Goal: Check status: Check status

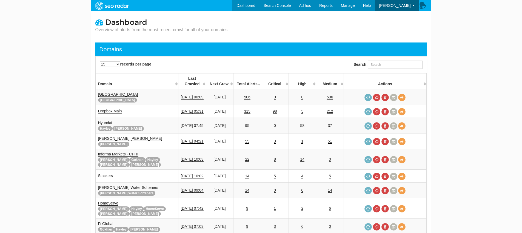
click at [398, 69] on div "Search:" at bounding box center [387, 66] width 69 height 10
click at [395, 62] on input "Search:" at bounding box center [394, 65] width 55 height 8
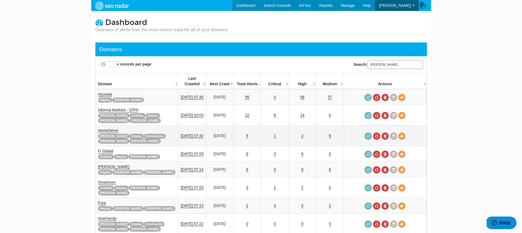
type input "tara"
click at [113, 128] on link "HomeServe" at bounding box center [108, 130] width 20 height 5
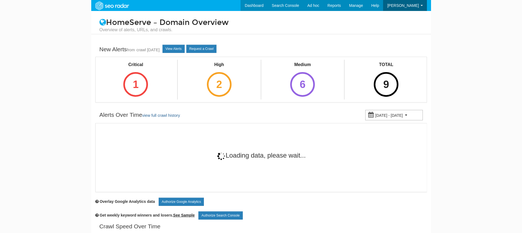
scroll to position [22, 0]
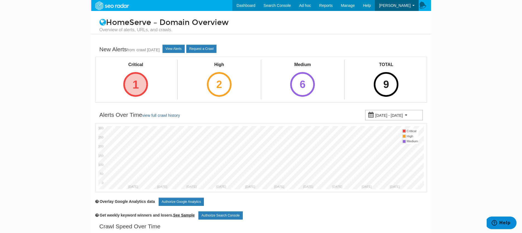
click at [143, 78] on div "1" at bounding box center [135, 84] width 25 height 25
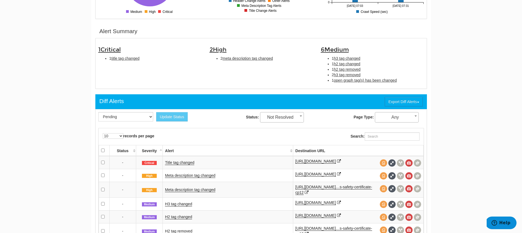
scroll to position [74, 0]
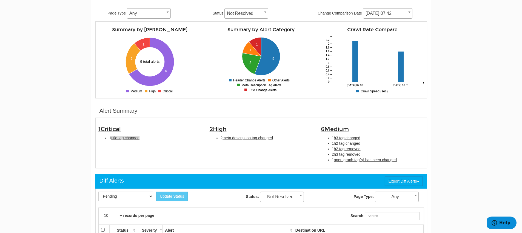
click at [120, 137] on span "title tag changed" at bounding box center [125, 138] width 28 height 4
type input "title tag changed"
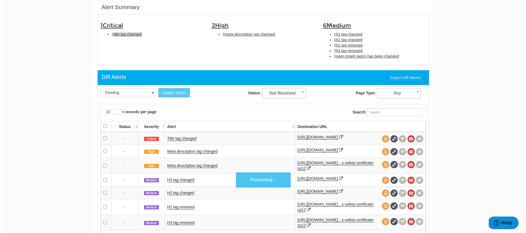
scroll to position [178, 0]
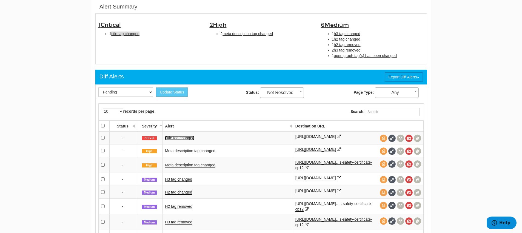
click at [190, 138] on link "Title tag changed" at bounding box center [179, 138] width 29 height 5
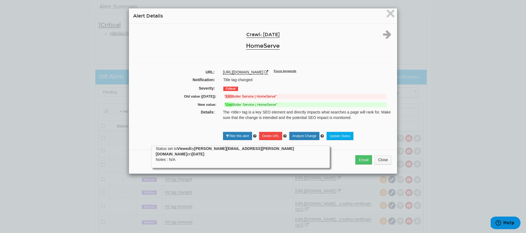
scroll to position [22, 0]
